Goal: Check status

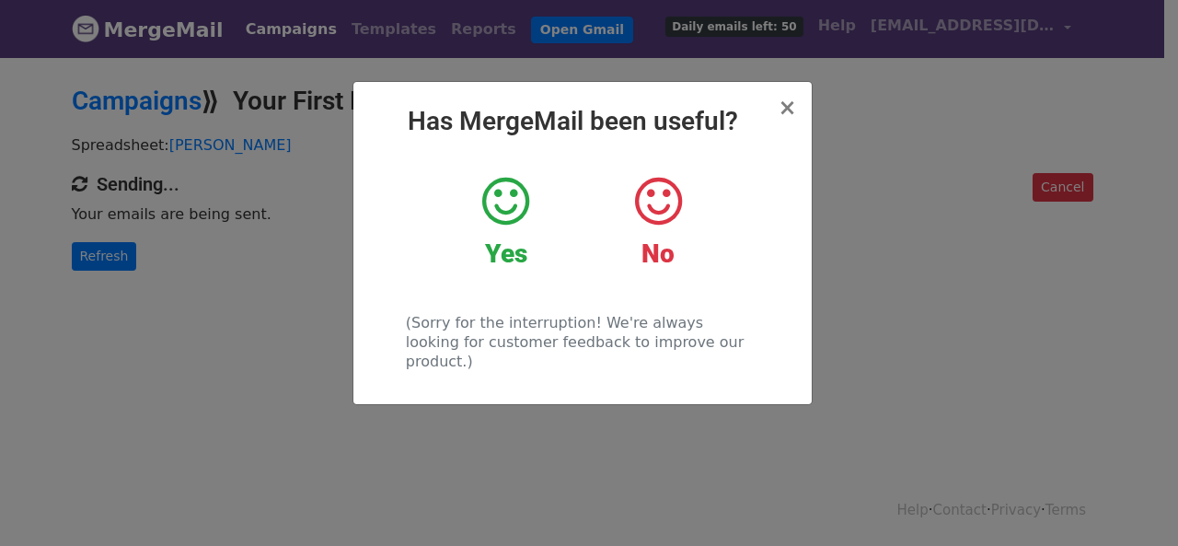
click at [247, 269] on div "× Has MergeMail been useful? Yes No (Sorry for the interruption! We're always l…" at bounding box center [589, 300] width 1178 height 490
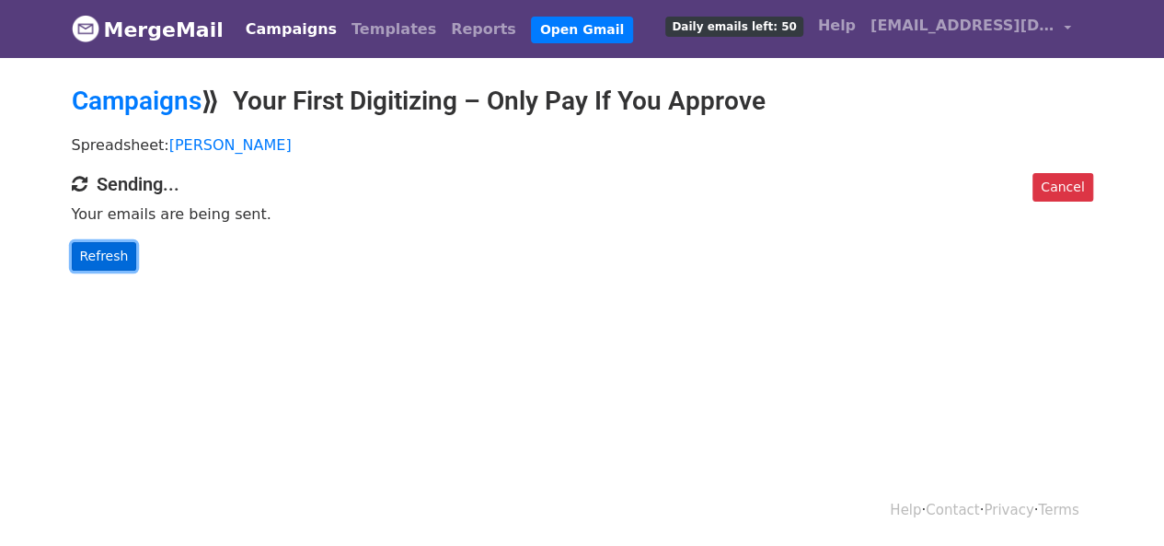
click at [96, 248] on link "Refresh" at bounding box center [104, 256] width 65 height 29
click at [110, 258] on link "Refresh" at bounding box center [104, 256] width 65 height 29
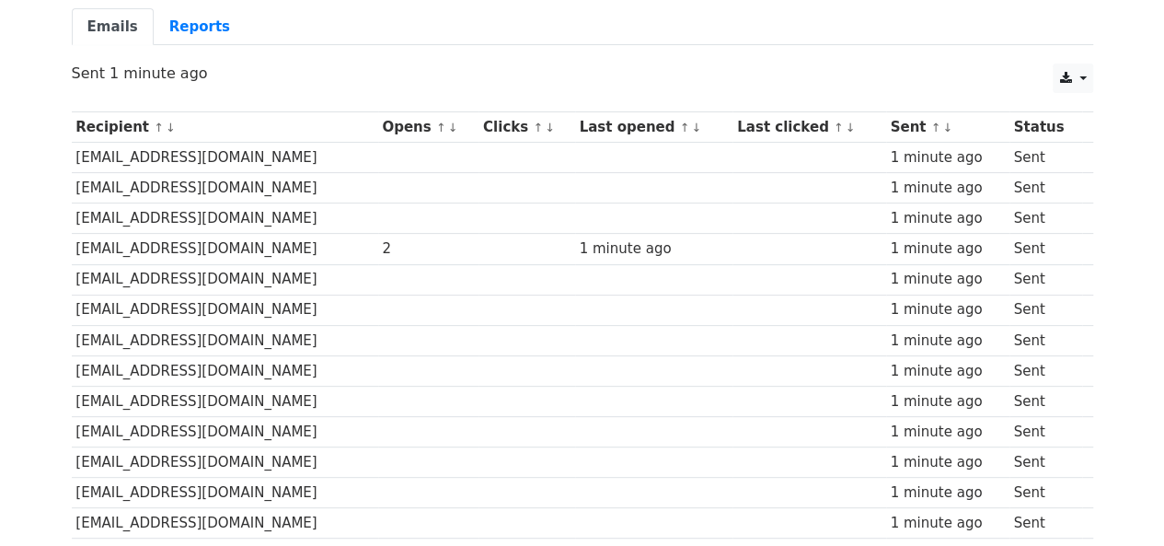
scroll to position [276, 0]
